Goal: Transaction & Acquisition: Purchase product/service

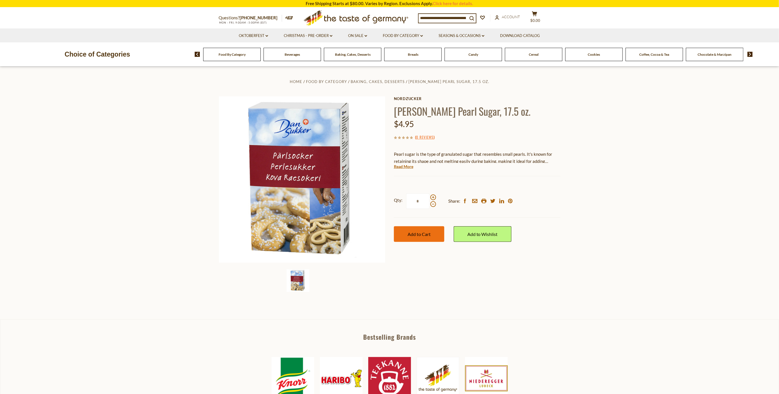
click at [419, 238] on button "Add to Cart" at bounding box center [419, 235] width 50 height 16
click at [266, 36] on icon at bounding box center [267, 36] width 3 height 2
click at [362, 35] on link "On Sale dropdown_arrow" at bounding box center [357, 36] width 19 height 6
click at [361, 52] on link "All On Sale" at bounding box center [355, 50] width 20 height 5
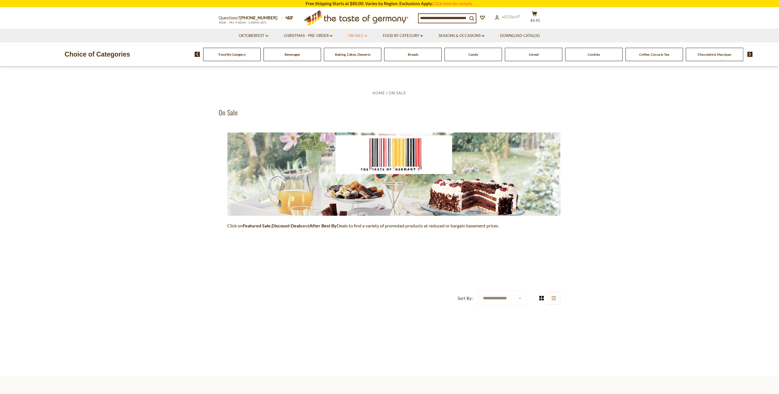
click at [365, 35] on icon "dropdown_arrow" at bounding box center [366, 36] width 3 height 2
click at [362, 72] on link "Discount Deals" at bounding box center [359, 70] width 28 height 8
click at [363, 57] on ul "All On Sale Feature Sale Discount Deals All Discount Deals After Best By" at bounding box center [363, 70] width 37 height 44
click at [363, 62] on link "Feature Sale" at bounding box center [356, 60] width 23 height 5
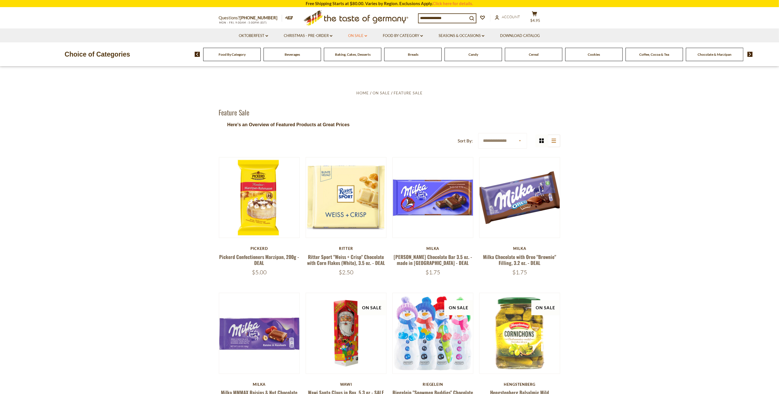
click at [364, 35] on link "On Sale dropdown_arrow" at bounding box center [357, 36] width 19 height 6
click at [358, 70] on link "Discount Deals" at bounding box center [359, 70] width 28 height 8
click at [332, 35] on icon "dropdown_arrow" at bounding box center [331, 36] width 3 height 2
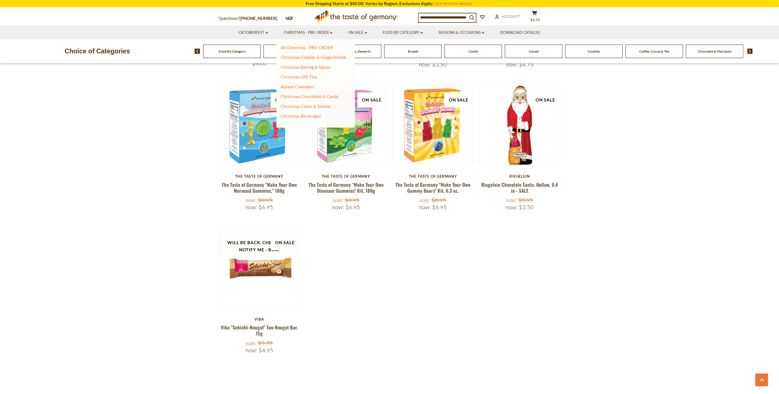
scroll to position [398, 0]
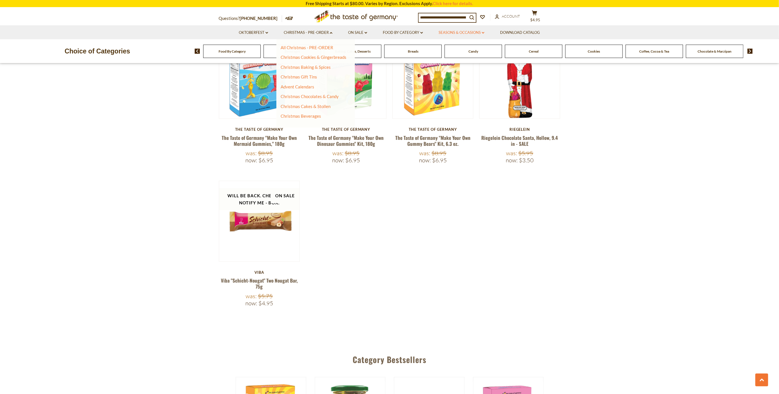
click at [481, 33] on link "Seasons & Occasions dropdown_arrow" at bounding box center [462, 33] width 46 height 6
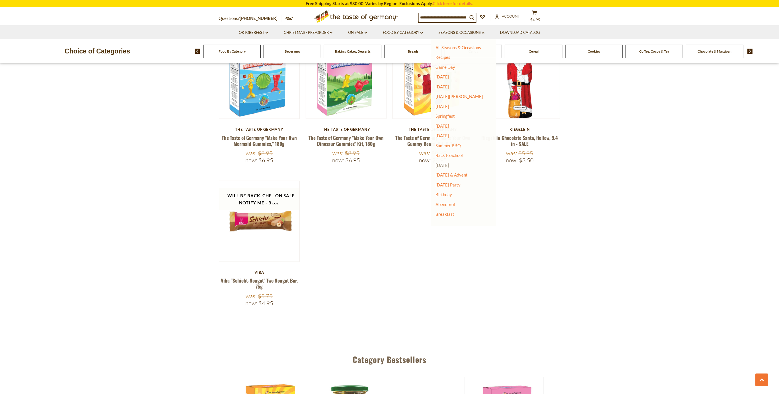
click at [449, 166] on link "[DATE]" at bounding box center [442, 165] width 14 height 5
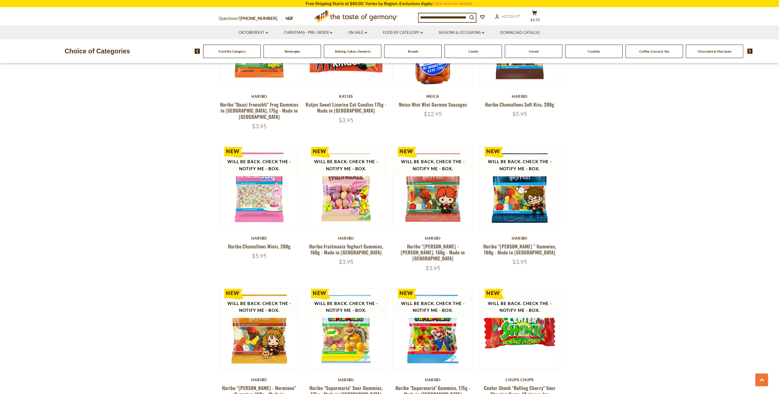
scroll to position [1223, 0]
